Goal: Transaction & Acquisition: Purchase product/service

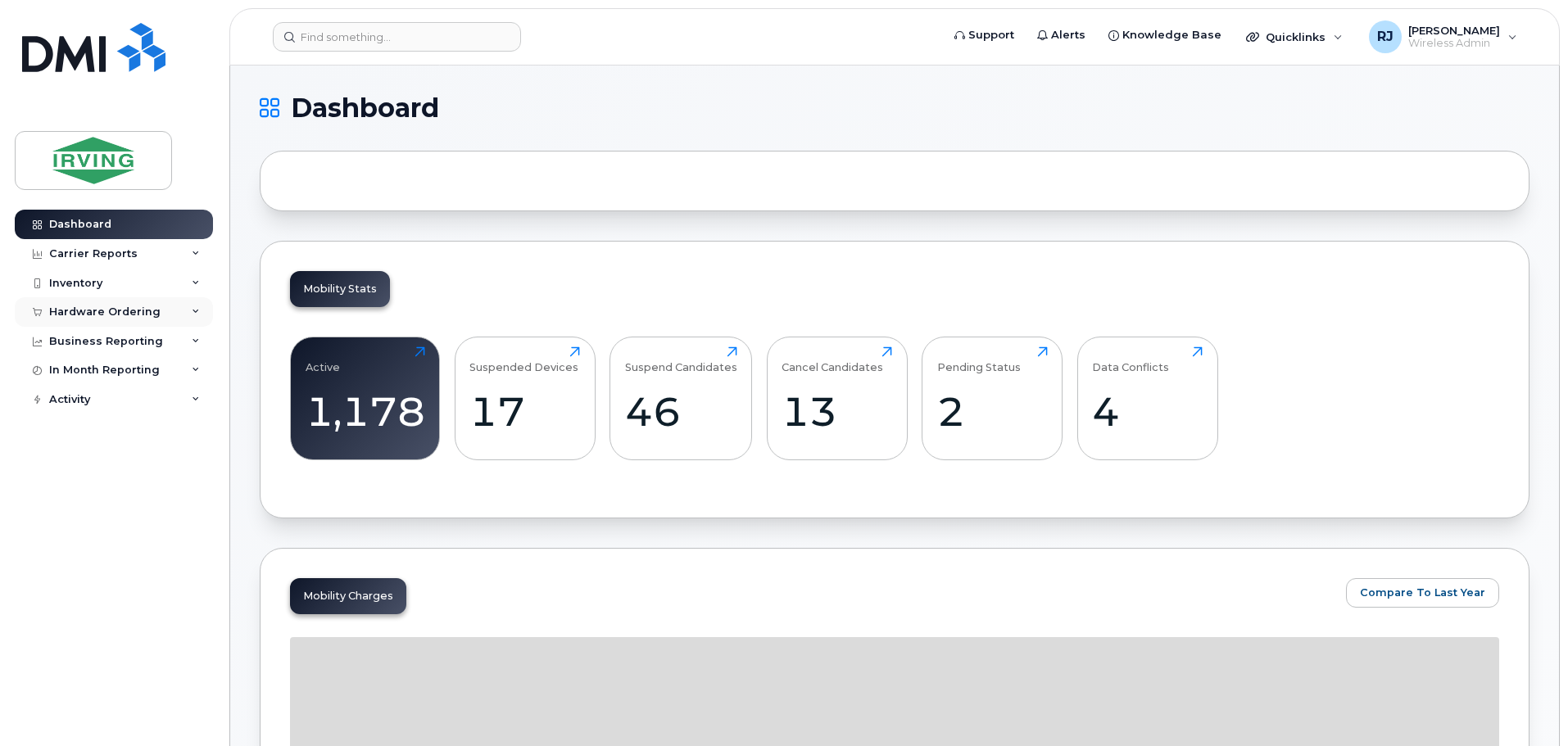
click at [150, 313] on div "Hardware Ordering" at bounding box center [104, 312] width 112 height 13
click at [94, 344] on div "Overview" at bounding box center [83, 342] width 53 height 15
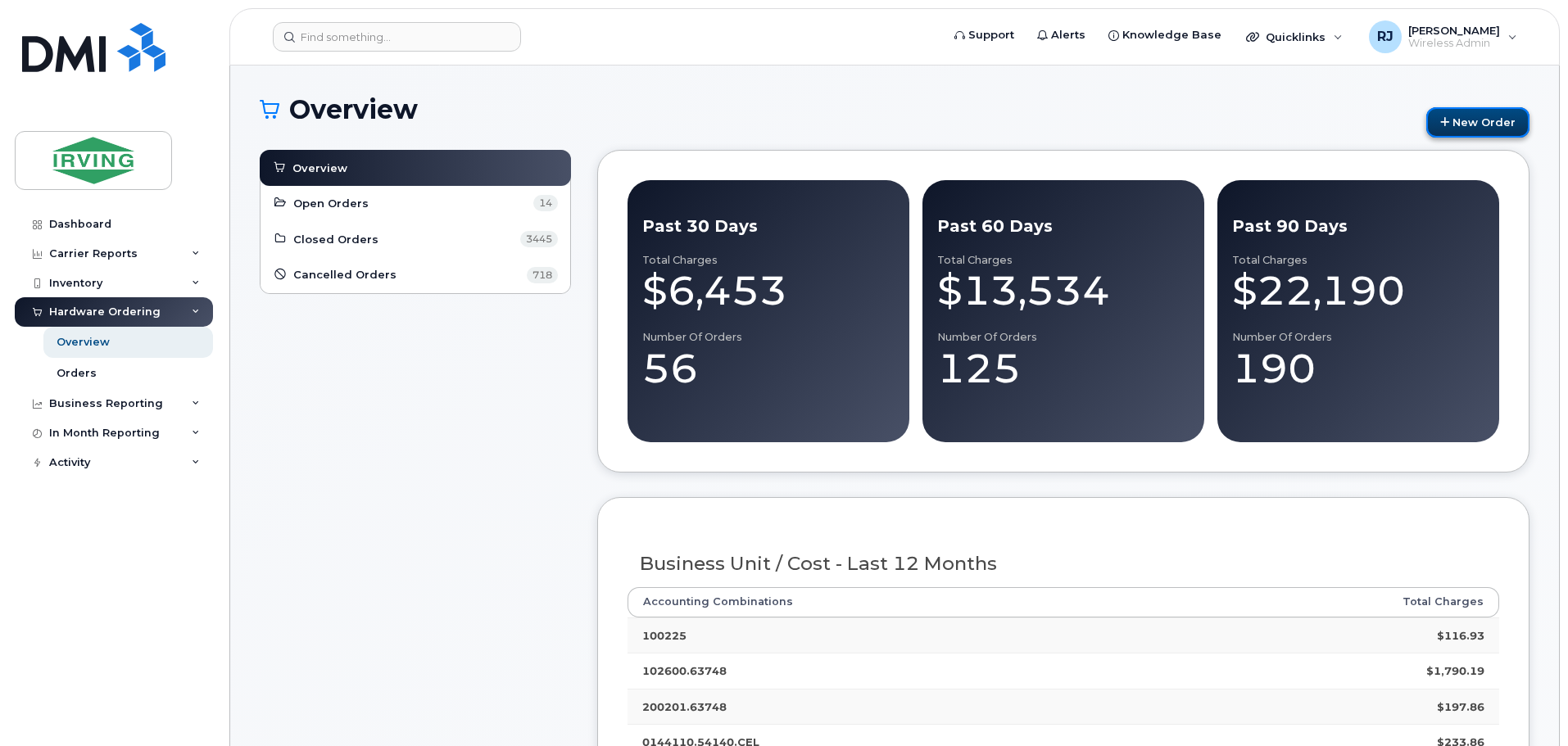
click at [1511, 117] on link "New Order" at bounding box center [1478, 122] width 103 height 31
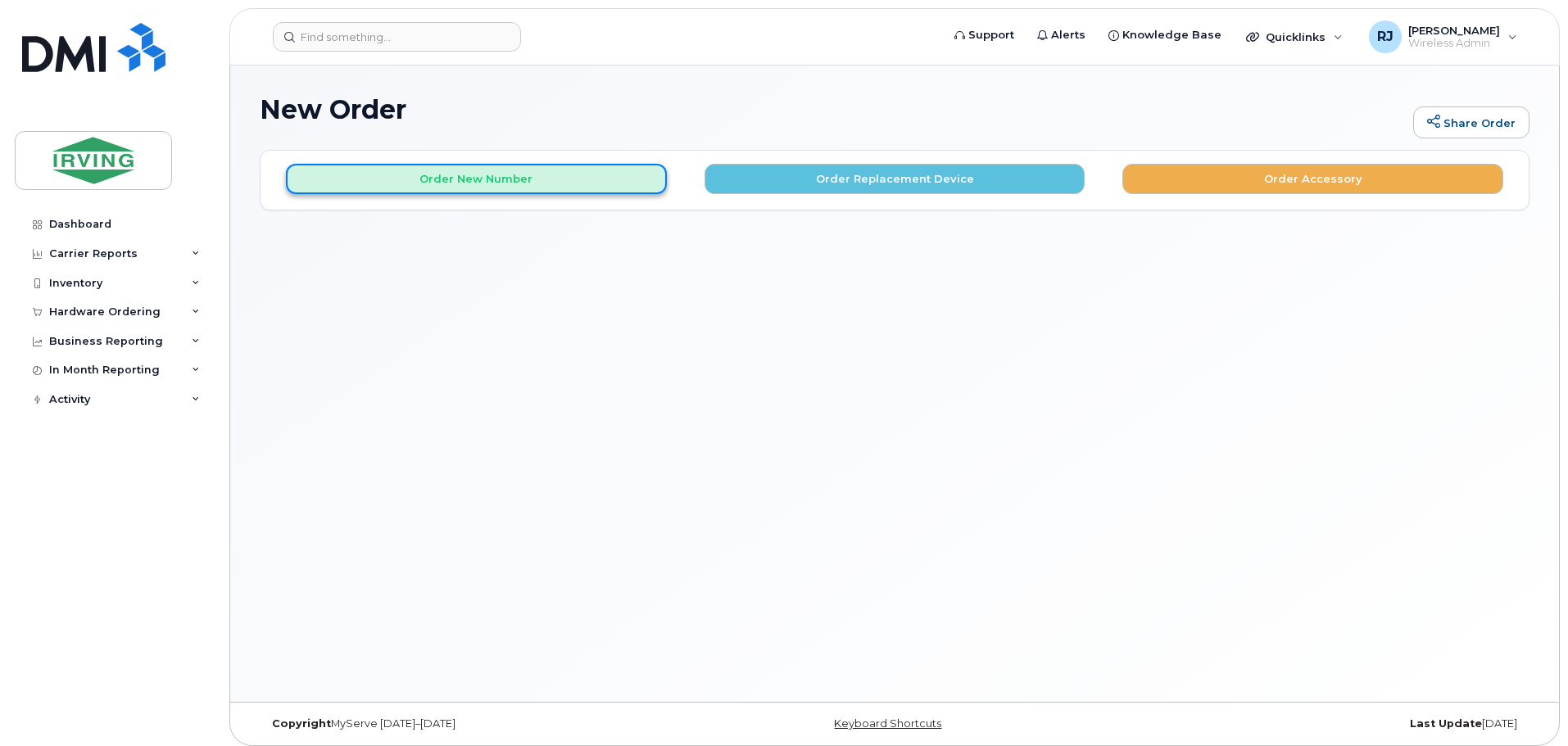
click at [520, 170] on button "Order New Number" at bounding box center [477, 179] width 381 height 31
